Goal: Information Seeking & Learning: Check status

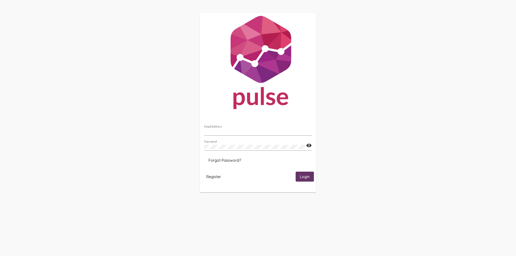
type input "[EMAIL_ADDRESS][DOMAIN_NAME]"
click at [309, 145] on mat-icon "visibility" at bounding box center [309, 145] width 6 height 6
click at [309, 145] on mat-icon "visibility_off" at bounding box center [309, 145] width 6 height 6
click at [301, 178] on span "Login" at bounding box center [305, 176] width 10 height 5
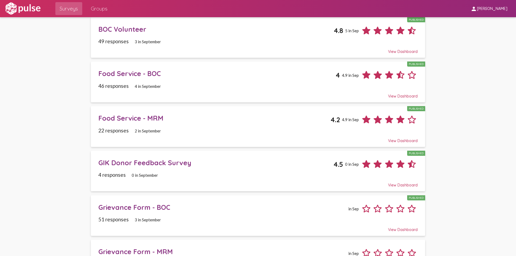
scroll to position [65, 0]
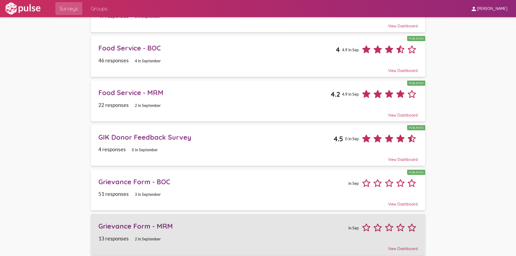
click at [399, 248] on div "View Dashboard" at bounding box center [257, 247] width 319 height 10
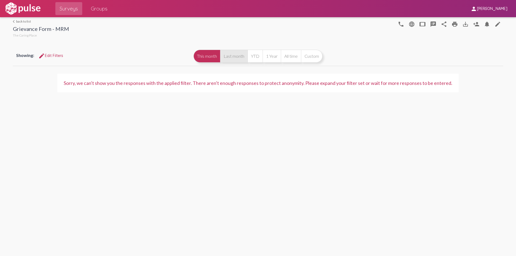
click at [236, 58] on button "Last month" at bounding box center [233, 56] width 27 height 13
click at [251, 59] on button "YTD" at bounding box center [255, 56] width 15 height 13
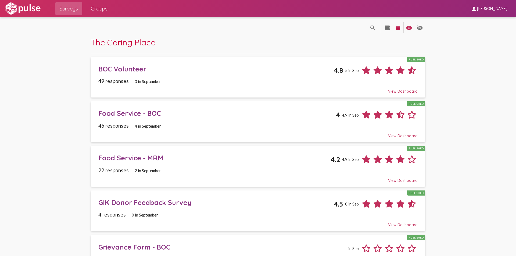
click at [154, 112] on div "Food Service - BOC" at bounding box center [216, 113] width 237 height 8
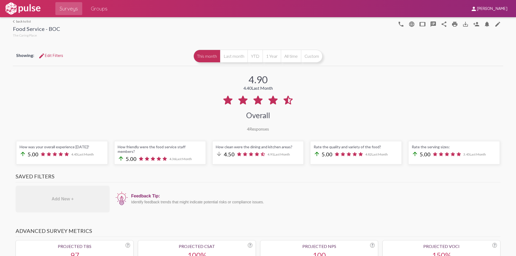
scroll to position [111, 0]
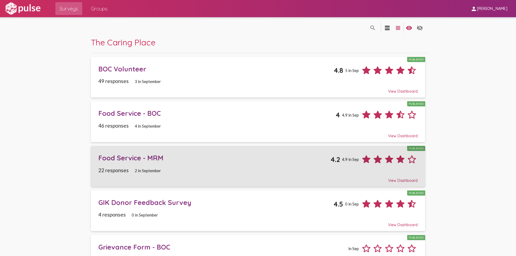
click at [289, 156] on div "Food Service - MRM" at bounding box center [214, 158] width 232 height 8
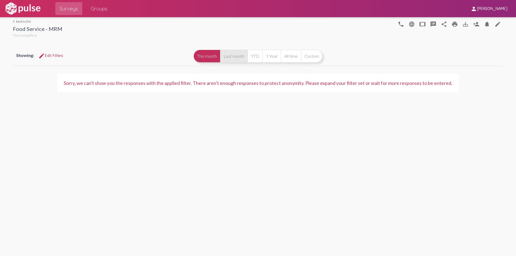
click at [237, 56] on button "Last month" at bounding box center [233, 56] width 27 height 13
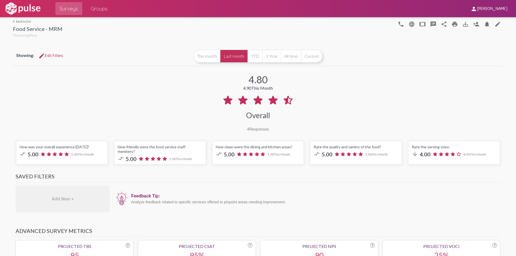
click at [14, 19] on link "arrow_back_ios back to list" at bounding box center [37, 21] width 49 height 4
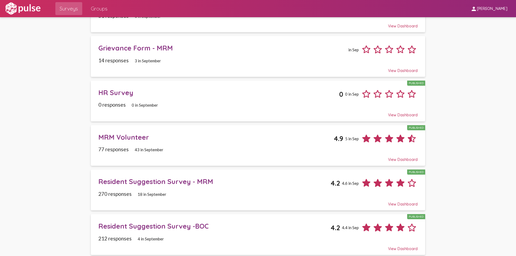
scroll to position [250, 0]
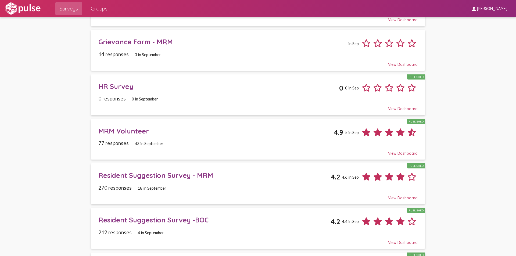
click at [403, 199] on div "View Dashboard" at bounding box center [257, 196] width 319 height 10
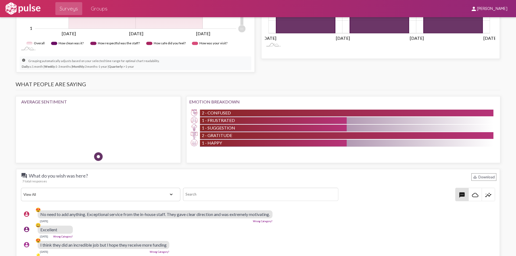
scroll to position [395, 0]
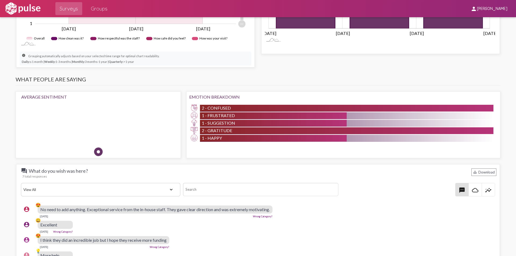
click at [344, 215] on div "account_circle 😍 No need to add anything. Exceptional service from the in-house…" at bounding box center [259, 211] width 477 height 17
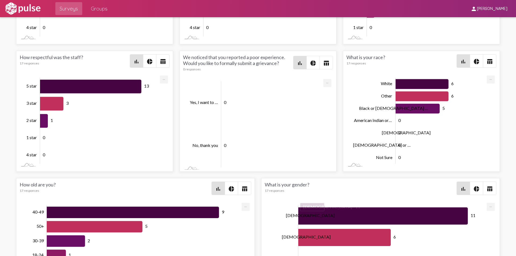
scroll to position [782, 0]
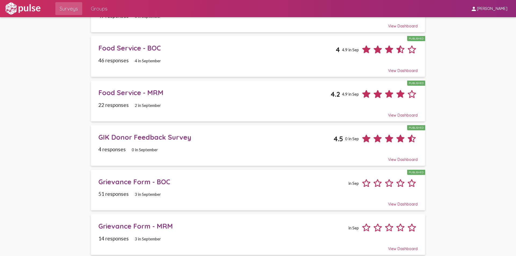
scroll to position [74, 0]
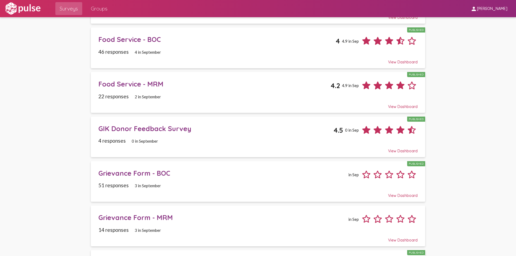
click at [413, 242] on div "View Dashboard" at bounding box center [257, 238] width 319 height 10
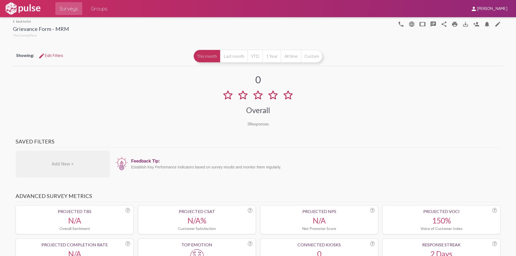
click at [320, 167] on div "Establish Key Performance Indicators based on survey results and monitor them r…" at bounding box center [314, 167] width 367 height 4
click at [344, 151] on div "Feedback Tip: Establish Key Performance Indicators based on survey results and …" at bounding box center [306, 164] width 388 height 27
click at [19, 22] on link "arrow_back_ios back to list" at bounding box center [41, 21] width 56 height 4
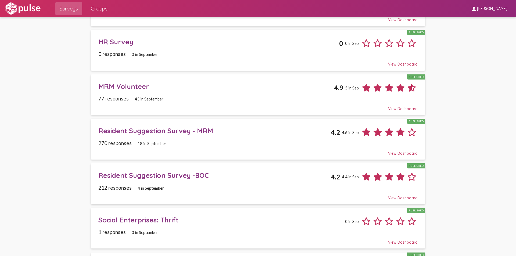
scroll to position [425, 0]
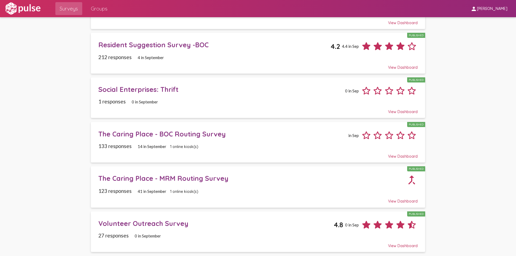
click at [179, 181] on div "The Caring Place - MRM Routing Survey" at bounding box center [251, 178] width 307 height 8
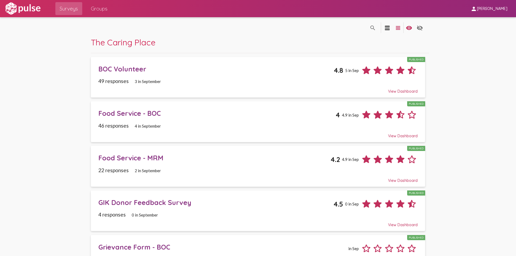
click at [99, 9] on span "Groups" at bounding box center [99, 9] width 17 height 10
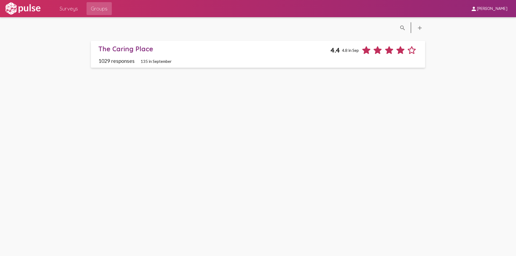
click at [111, 49] on div "The Caring Place" at bounding box center [214, 49] width 232 height 8
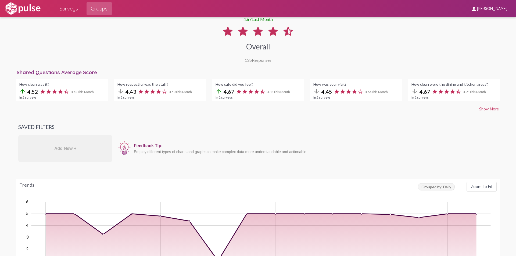
scroll to position [79, 0]
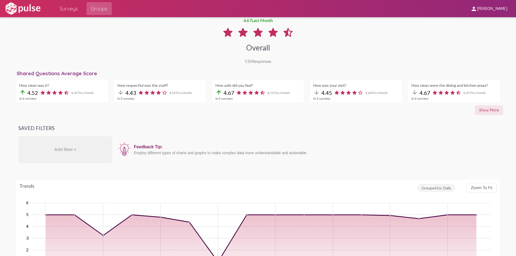
click at [489, 111] on span "Show More" at bounding box center [489, 110] width 20 height 5
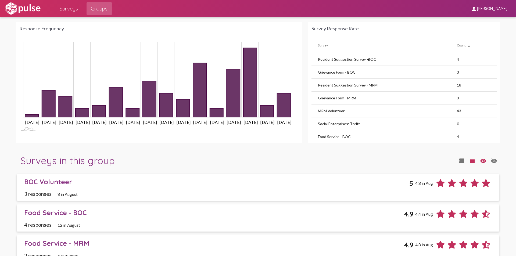
scroll to position [433, 0]
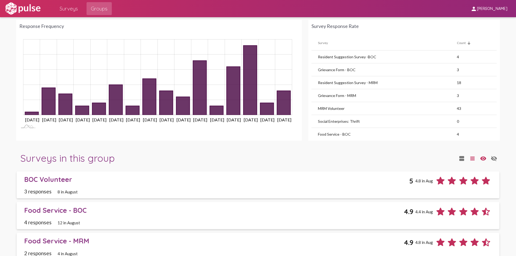
click at [336, 94] on td "Grievance Form - MRM" at bounding box center [384, 95] width 145 height 13
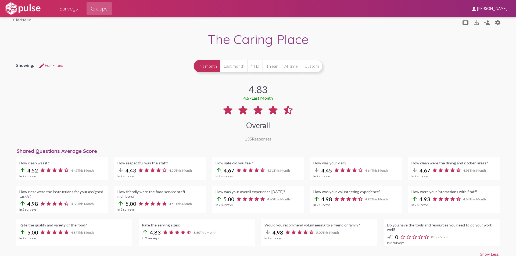
scroll to position [0, 0]
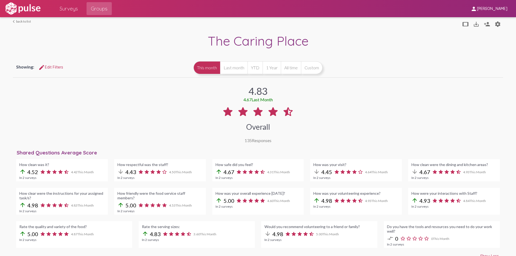
click at [212, 70] on button "This month" at bounding box center [207, 67] width 27 height 13
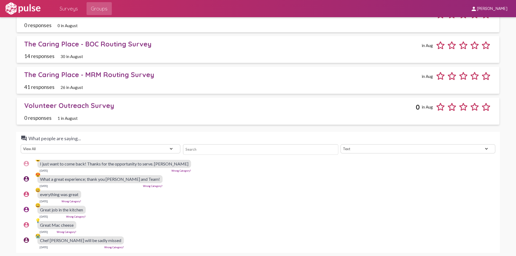
scroll to position [935, 0]
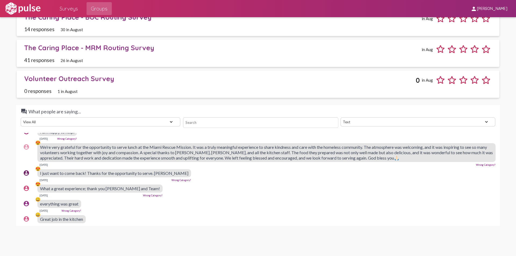
scroll to position [490, 0]
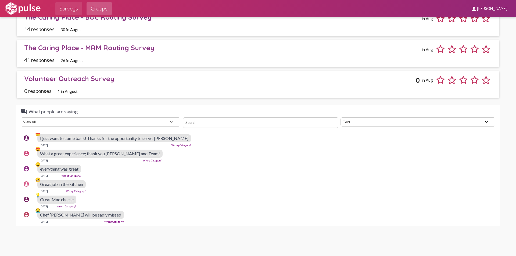
click at [67, 10] on span "Surveys" at bounding box center [69, 9] width 18 height 10
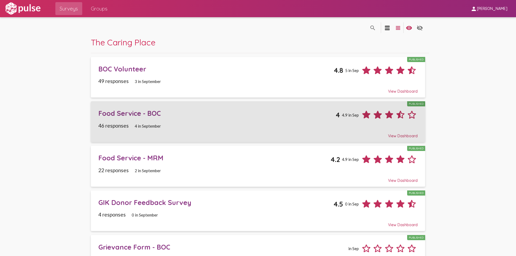
click at [402, 135] on div "View Dashboard" at bounding box center [257, 134] width 319 height 10
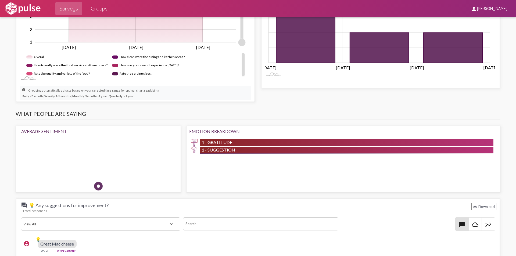
scroll to position [361, 0]
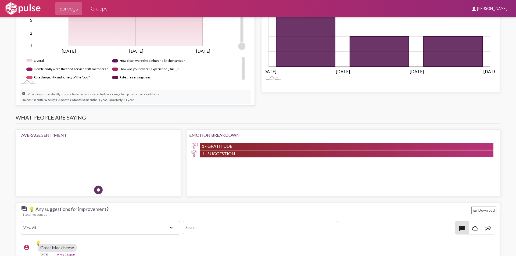
click at [223, 144] on span "1 - Gratitude" at bounding box center [217, 146] width 30 height 5
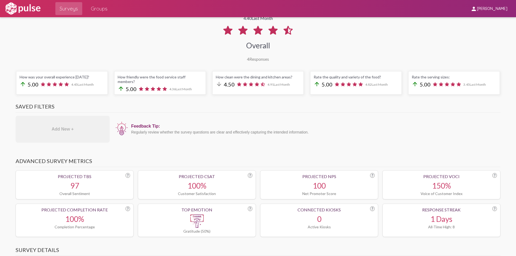
scroll to position [0, 0]
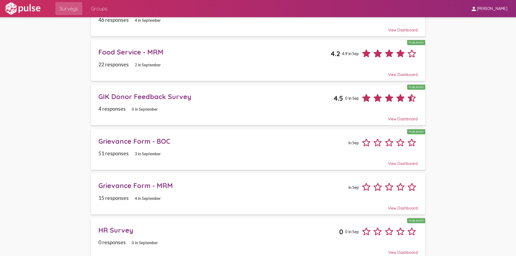
scroll to position [109, 0]
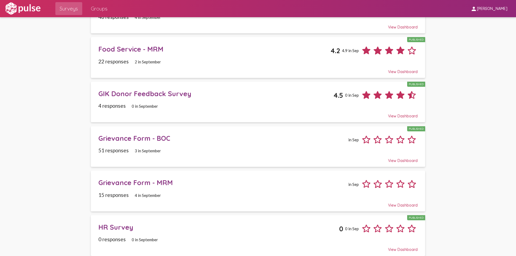
click at [152, 182] on div "Grievance Form - MRM" at bounding box center [222, 183] width 248 height 8
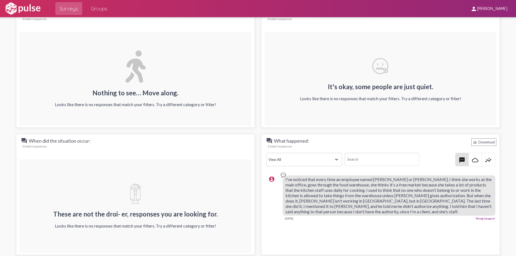
scroll to position [653, 0]
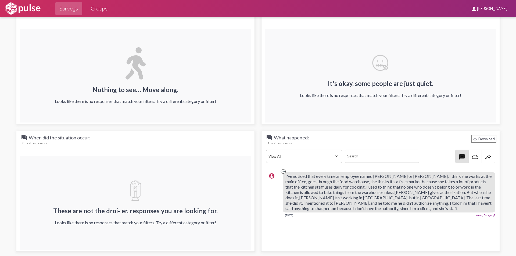
click at [417, 188] on span "I've noticed that every time an employee named [PERSON_NAME] or [PERSON_NAME], …" at bounding box center [388, 192] width 206 height 37
click at [408, 195] on span "I've noticed that every time an employee named [PERSON_NAME] or [PERSON_NAME], …" at bounding box center [388, 192] width 206 height 37
click at [487, 140] on div "save_alt Download" at bounding box center [484, 139] width 25 height 8
click at [472, 155] on mat-icon "cloud_queue" at bounding box center [475, 157] width 6 height 6
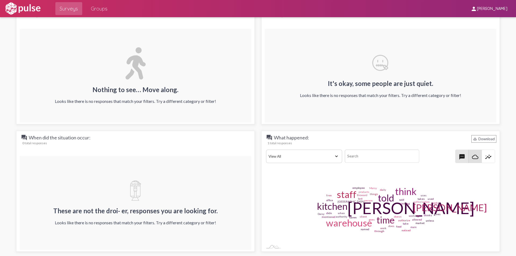
click at [460, 155] on mat-icon "textsms" at bounding box center [462, 157] width 6 height 6
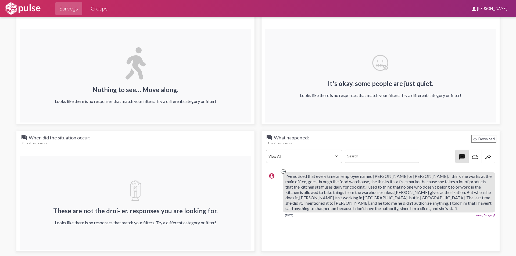
click at [486, 157] on mat-icon "insights" at bounding box center [488, 157] width 6 height 6
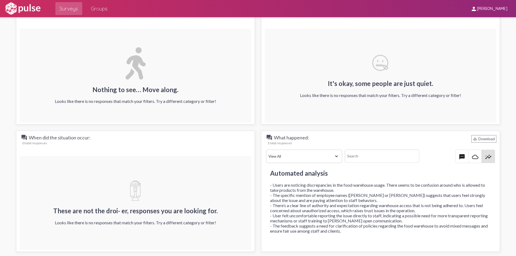
scroll to position [670, 0]
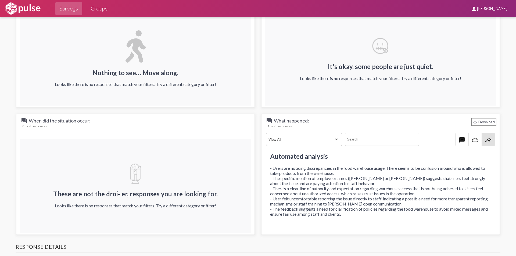
click at [460, 137] on mat-icon "textsms" at bounding box center [462, 140] width 6 height 6
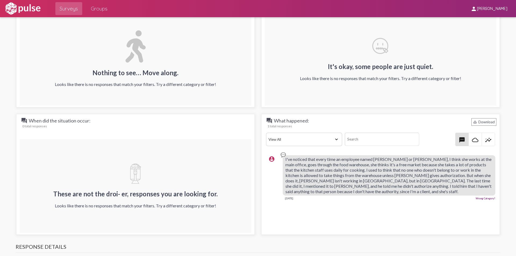
click at [326, 211] on div "account_circle 💬 I've noticed that every time an employee named [PERSON_NAME] o…" at bounding box center [381, 193] width 232 height 80
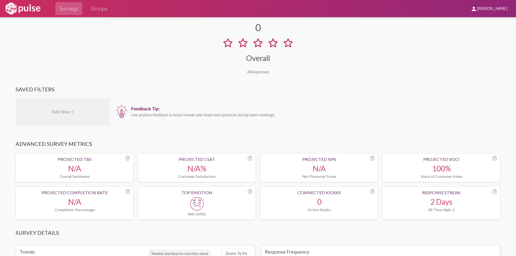
scroll to position [0, 0]
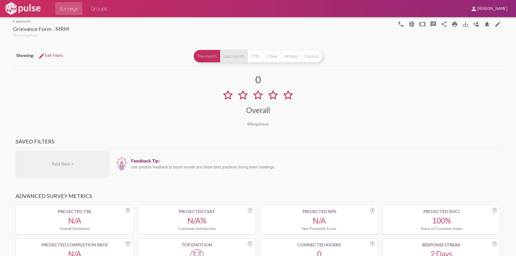
click at [233, 54] on button "Last month" at bounding box center [233, 56] width 27 height 13
